Goal: Task Accomplishment & Management: Use online tool/utility

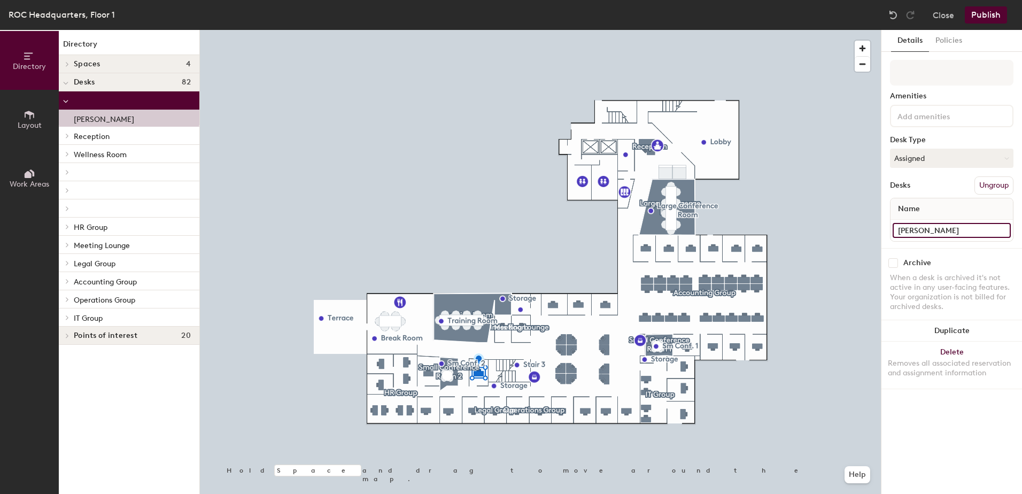
click at [956, 232] on input "[PERSON_NAME]" at bounding box center [952, 230] width 118 height 15
click at [956, 227] on input "[PERSON_NAME]" at bounding box center [952, 230] width 118 height 15
click at [829, 229] on div "Directory Layout Work Areas Directory Spaces 4 Large Conference Room Small Conf…" at bounding box center [511, 262] width 1022 height 464
paste input "[PERSON_NAME]"
type input "[PERSON_NAME]"
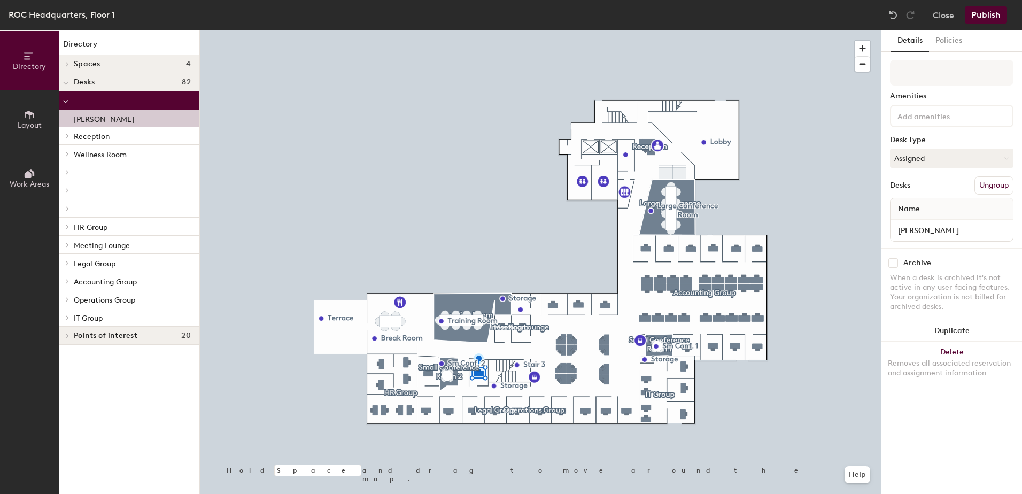
click at [980, 17] on button "Publish" at bounding box center [986, 14] width 42 height 17
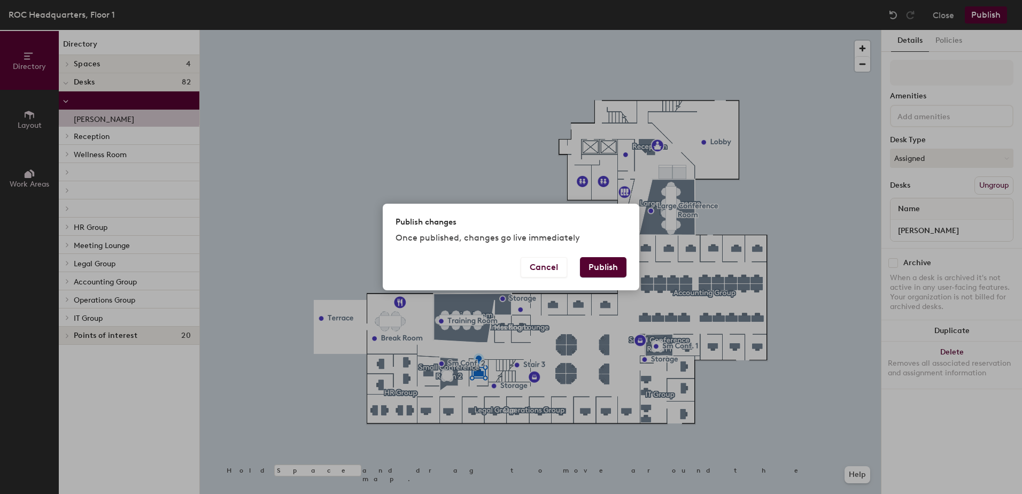
click at [596, 269] on button "Publish" at bounding box center [603, 267] width 47 height 20
